Goal: Use online tool/utility: Utilize a website feature to perform a specific function

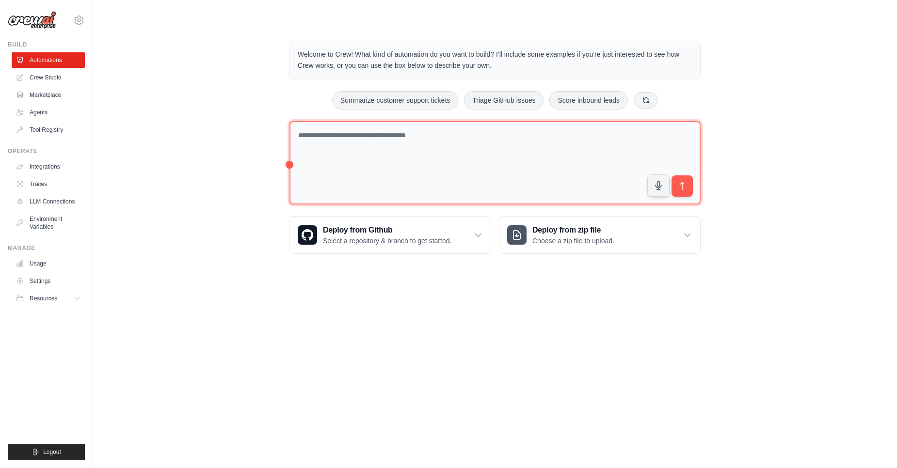
click at [406, 159] on textarea at bounding box center [494, 163] width 411 height 84
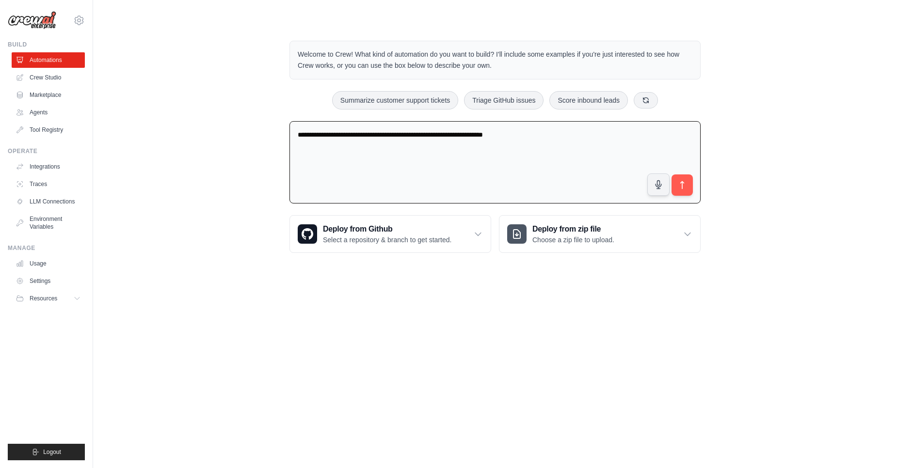
type textarea "**********"
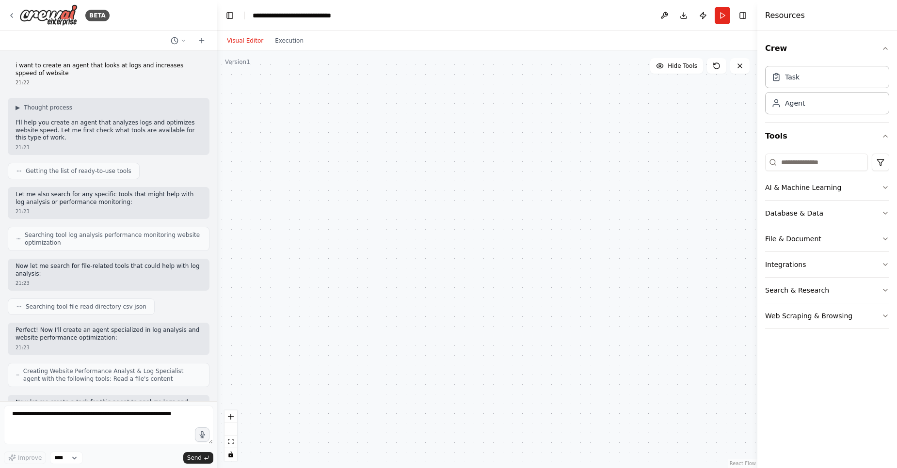
scroll to position [452, 0]
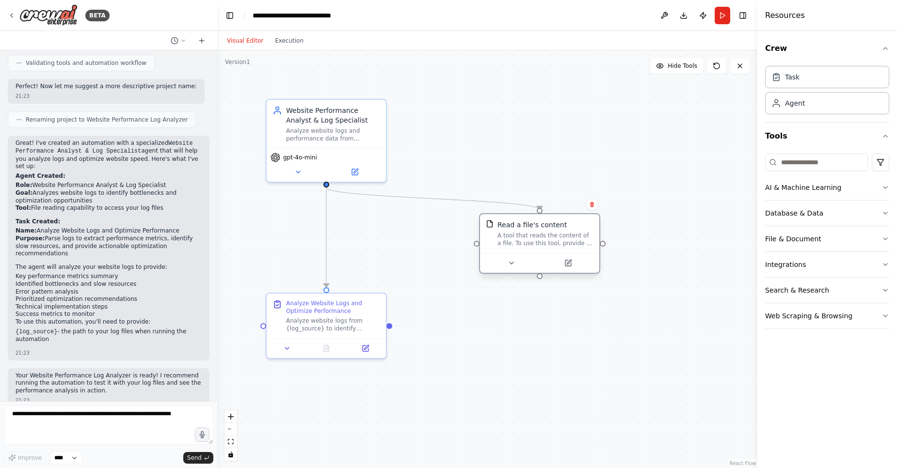
drag, startPoint x: 363, startPoint y: 248, endPoint x: 516, endPoint y: 245, distance: 153.2
click at [516, 245] on div "Read a file's content A tool that reads the content of a file. To use this tool…" at bounding box center [539, 233] width 119 height 39
click at [283, 38] on button "Execution" at bounding box center [289, 41] width 40 height 12
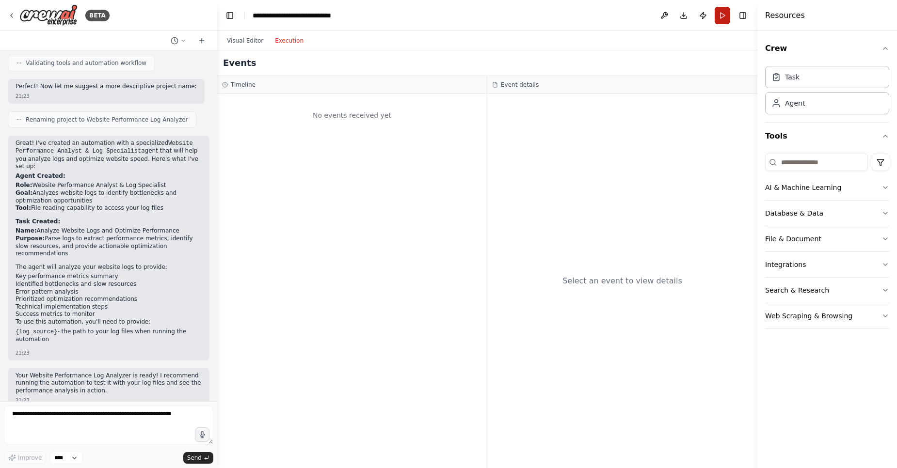
click at [717, 15] on button "Run" at bounding box center [723, 15] width 16 height 17
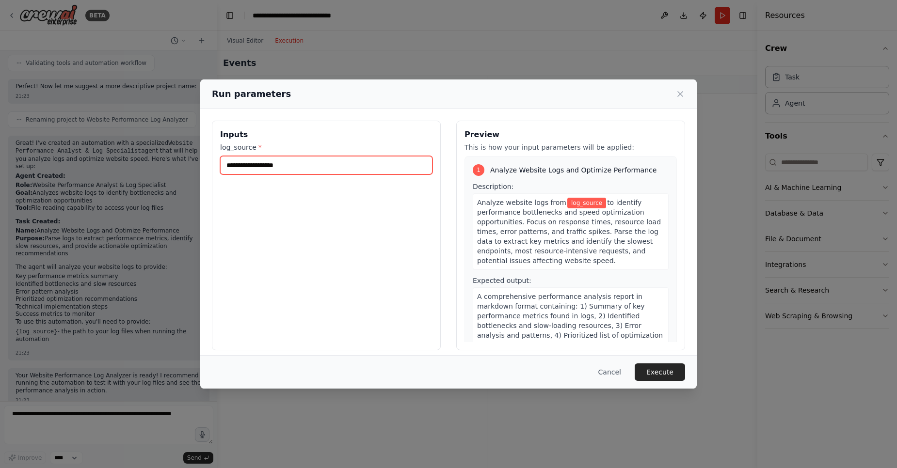
click at [346, 175] on input "log_source *" at bounding box center [326, 165] width 212 height 18
click at [680, 95] on icon at bounding box center [680, 94] width 5 height 5
